Goal: Check status: Check status

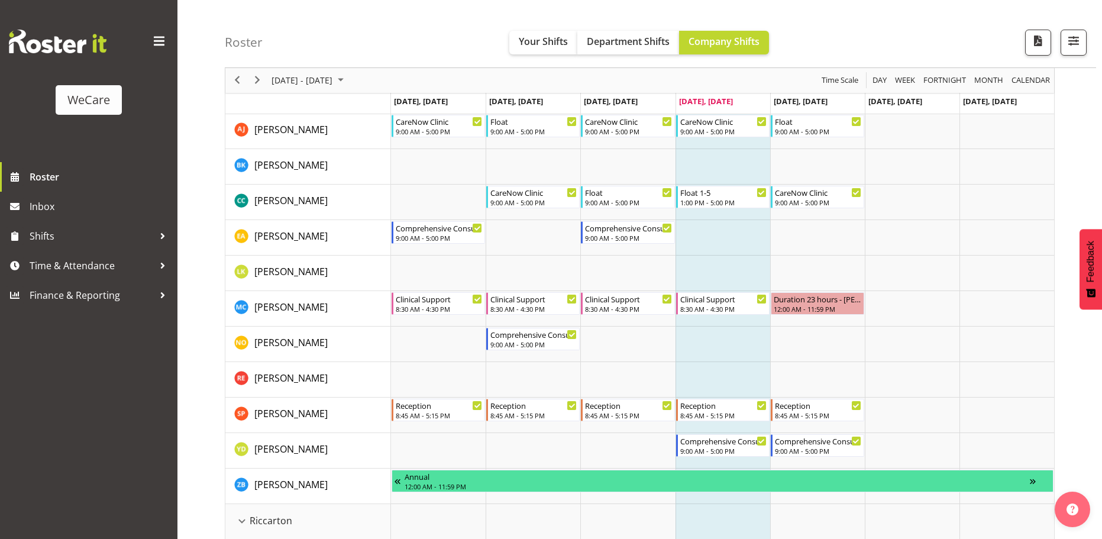
scroll to position [2129, 0]
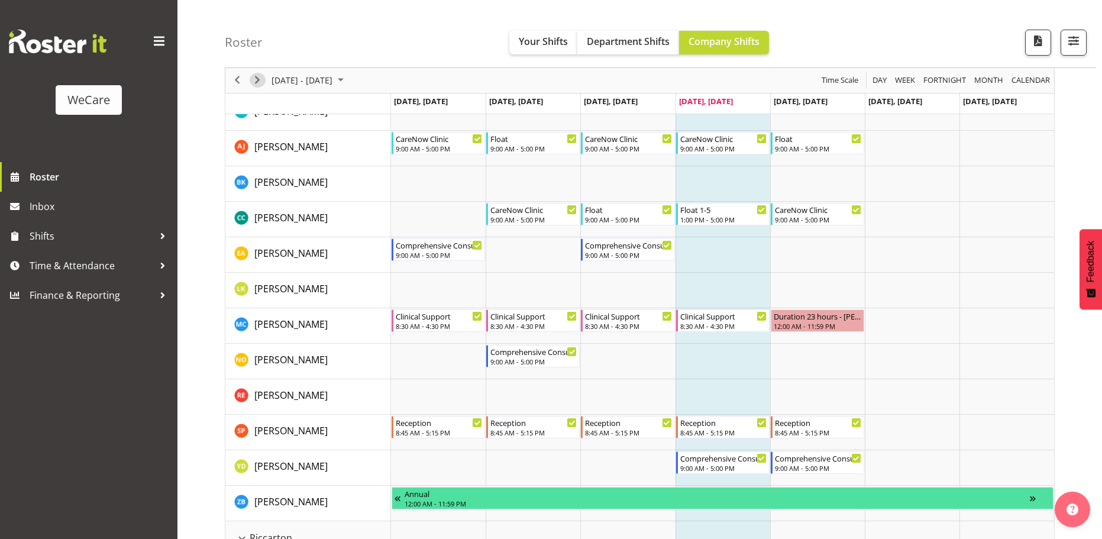
click at [258, 80] on span "Next" at bounding box center [257, 80] width 14 height 15
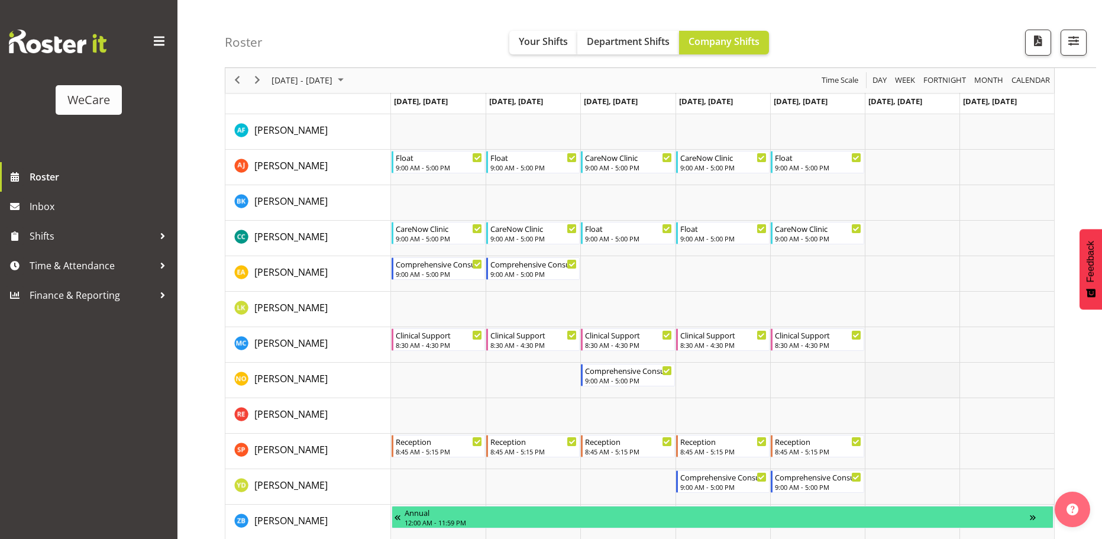
scroll to position [2129, 0]
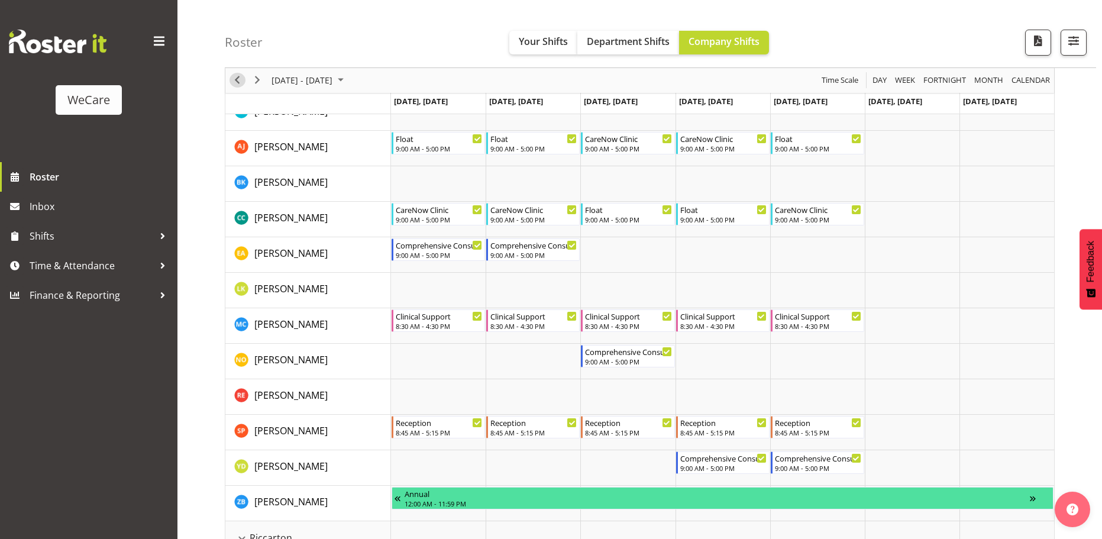
drag, startPoint x: 239, startPoint y: 76, endPoint x: 576, endPoint y: 364, distance: 443.8
click at [239, 76] on span "Previous" at bounding box center [237, 80] width 14 height 15
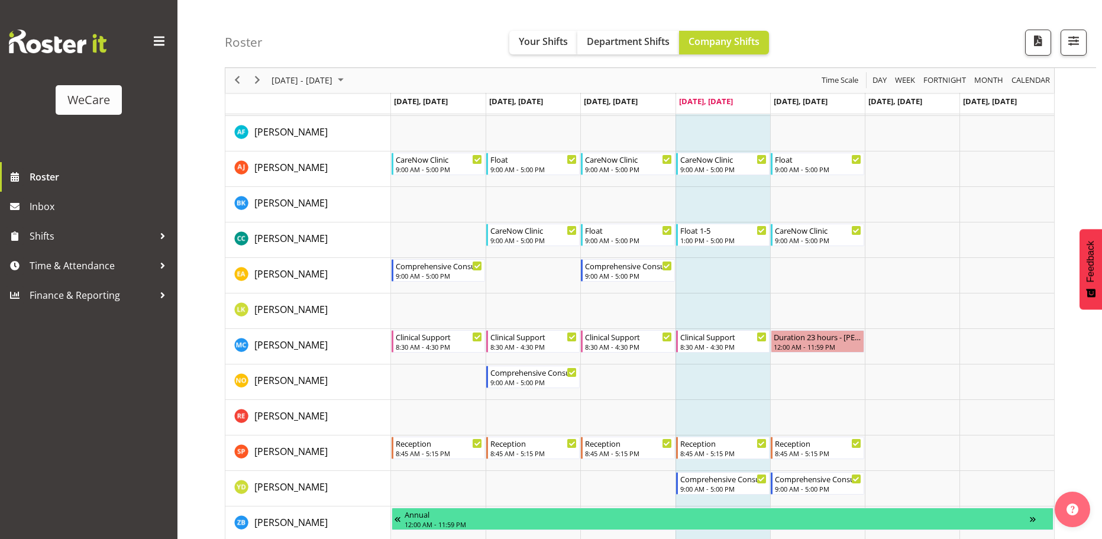
scroll to position [2129, 0]
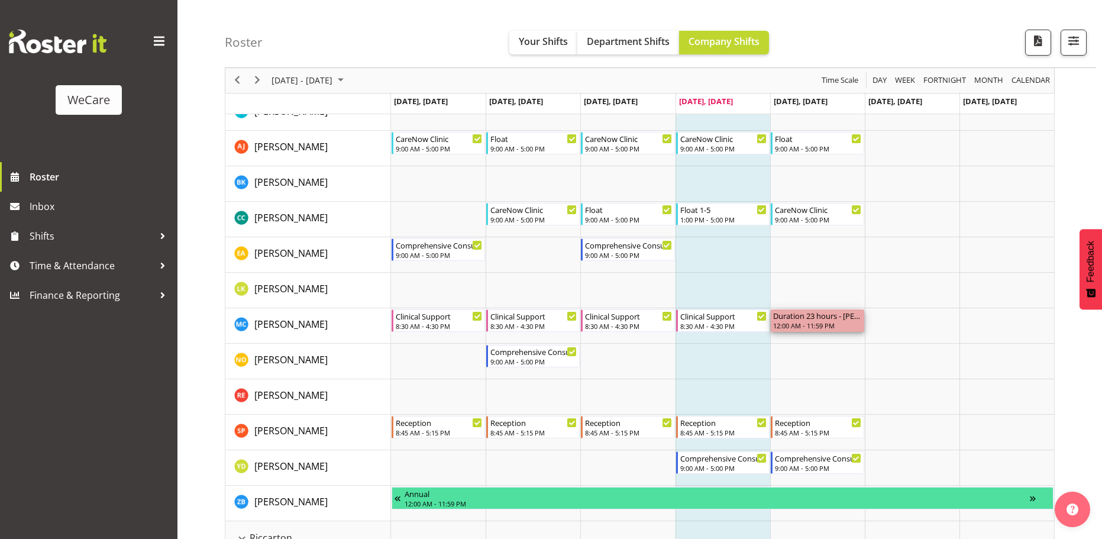
click at [802, 319] on div "Duration 23 hours - [PERSON_NAME]" at bounding box center [817, 315] width 89 height 12
click at [809, 325] on div "12:00 AM - 11:59 PM" at bounding box center [817, 325] width 89 height 9
click at [830, 301] on td "Timeline Week of September 11, 2025" at bounding box center [817, 290] width 95 height 35
click at [348, 73] on span "September 2025" at bounding box center [341, 80] width 14 height 15
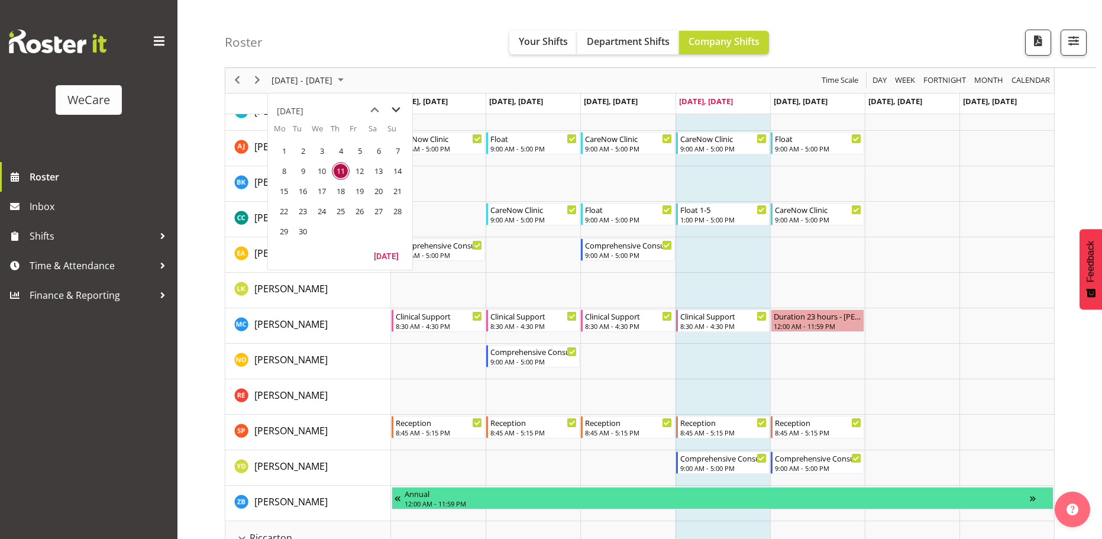
click at [399, 112] on span "next month" at bounding box center [396, 109] width 21 height 21
click at [319, 149] on span "1" at bounding box center [322, 151] width 18 height 18
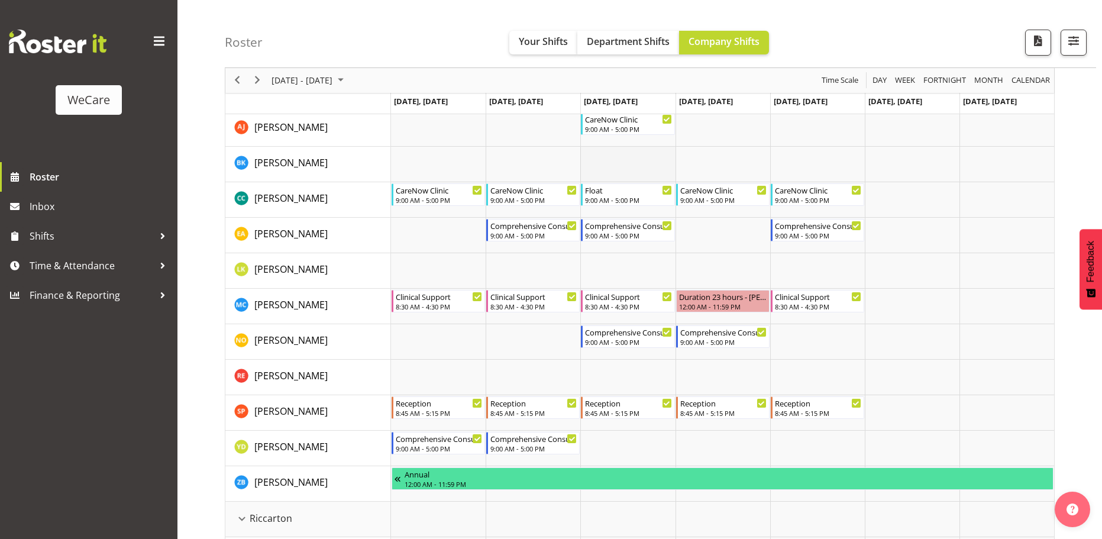
scroll to position [2188, 0]
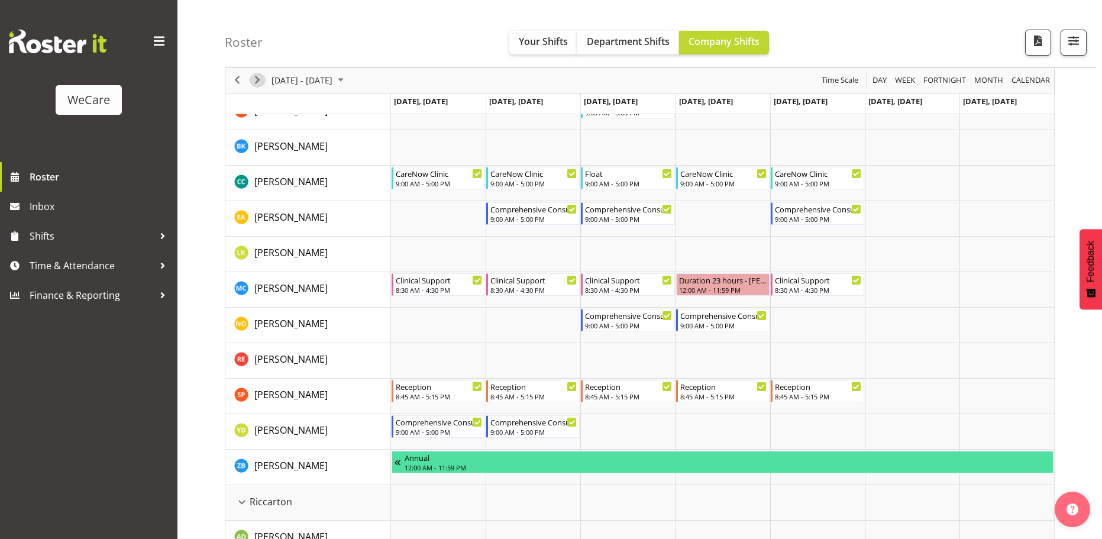
drag, startPoint x: 253, startPoint y: 87, endPoint x: 372, endPoint y: 189, distance: 156.9
click at [253, 86] on span "Next" at bounding box center [257, 80] width 14 height 15
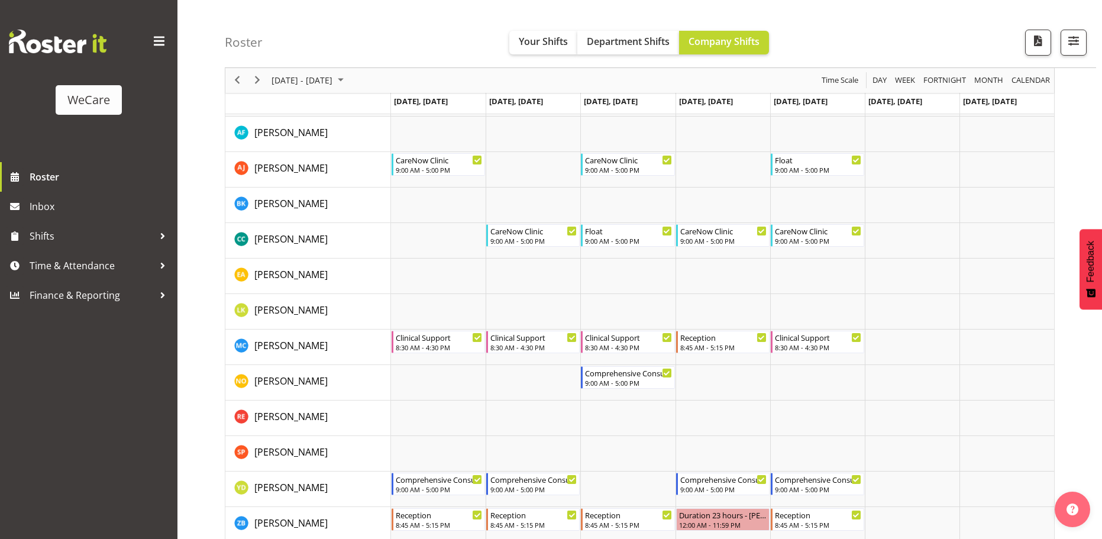
scroll to position [2129, 0]
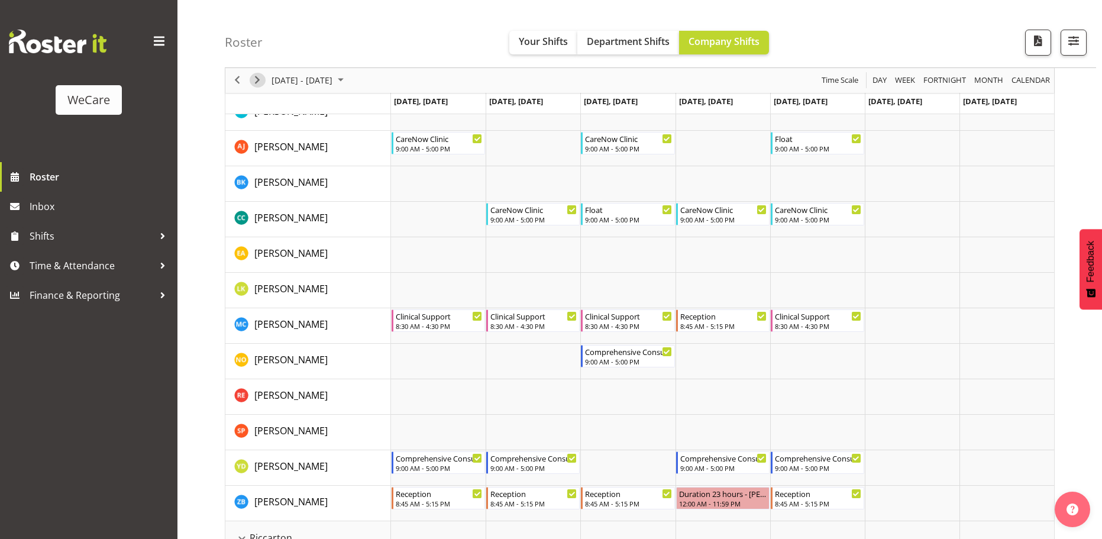
click at [260, 79] on span "Next" at bounding box center [257, 80] width 14 height 15
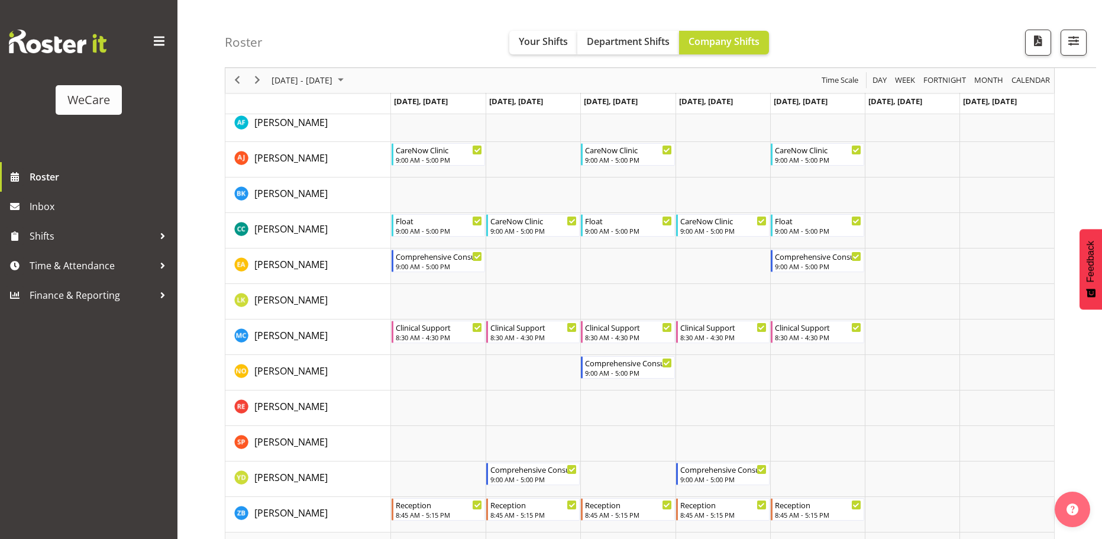
scroll to position [2129, 0]
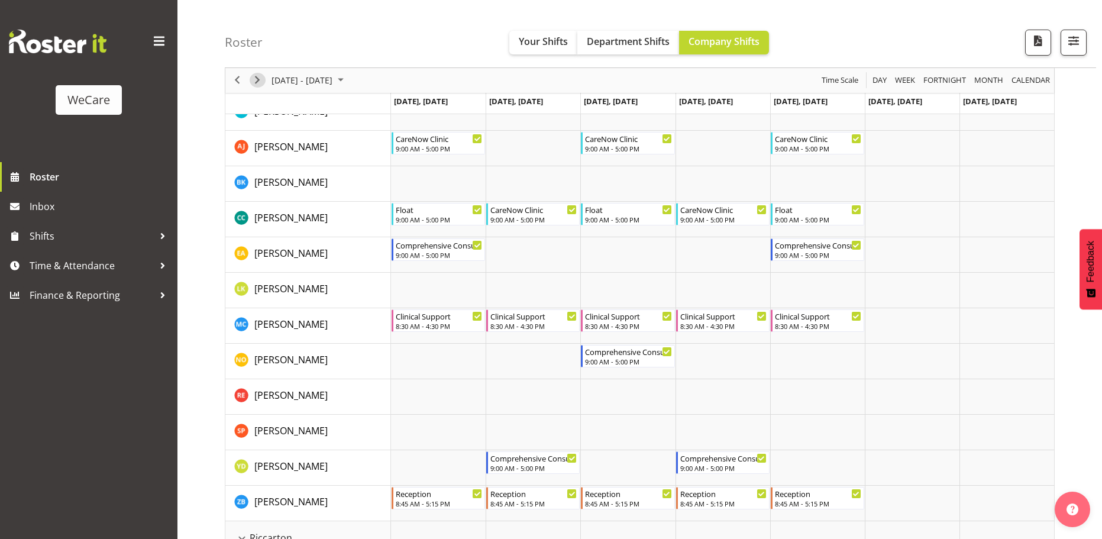
click at [262, 83] on span "Next" at bounding box center [257, 80] width 14 height 15
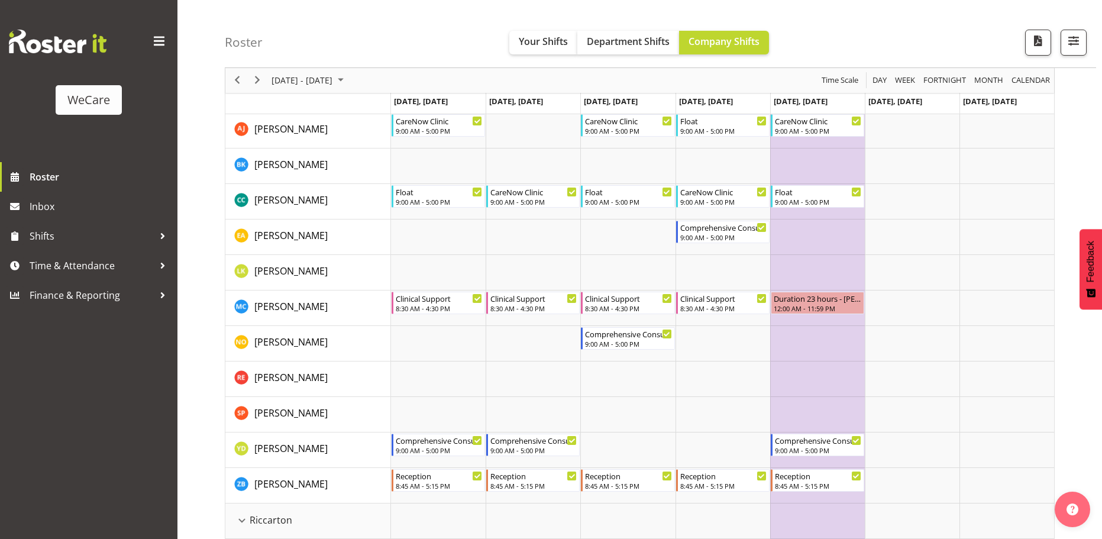
scroll to position [2129, 0]
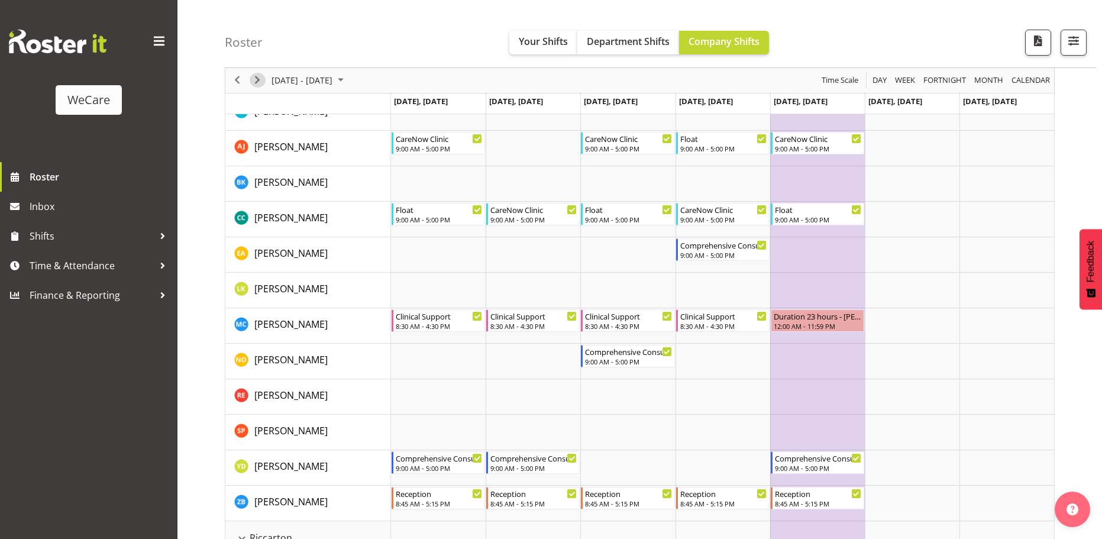
click at [263, 80] on span "Next" at bounding box center [257, 80] width 14 height 15
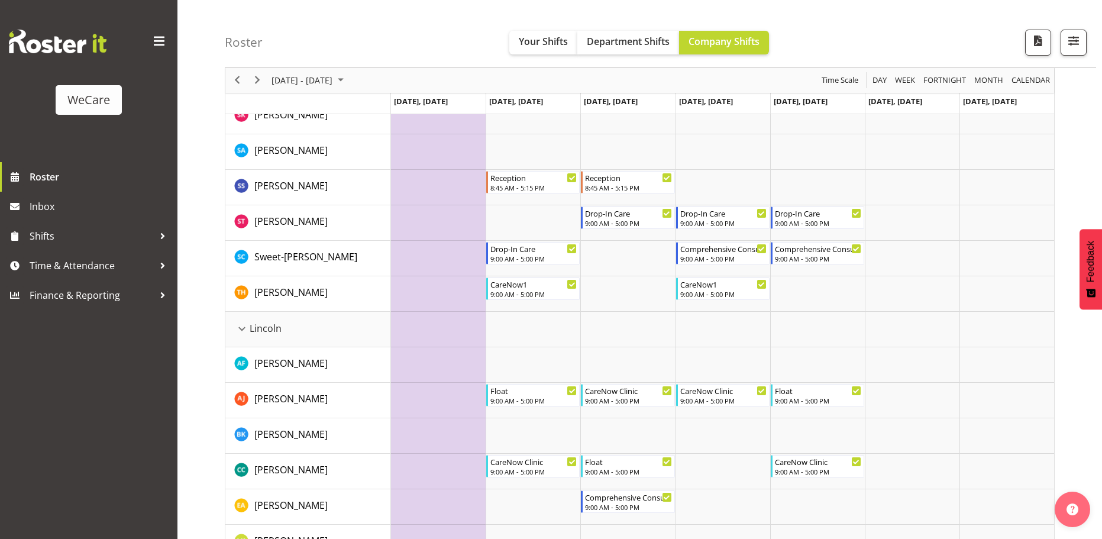
scroll to position [1774, 0]
